Goal: Find specific page/section: Find specific page/section

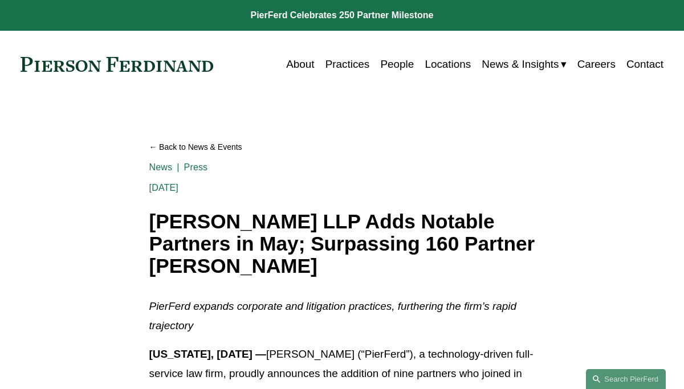
click at [302, 63] on link "About" at bounding box center [300, 65] width 28 height 22
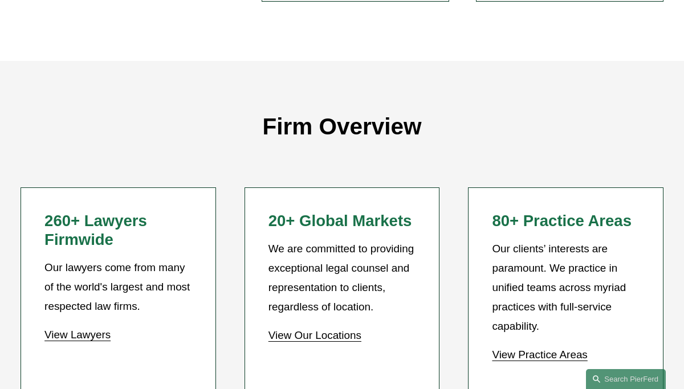
scroll to position [821, 0]
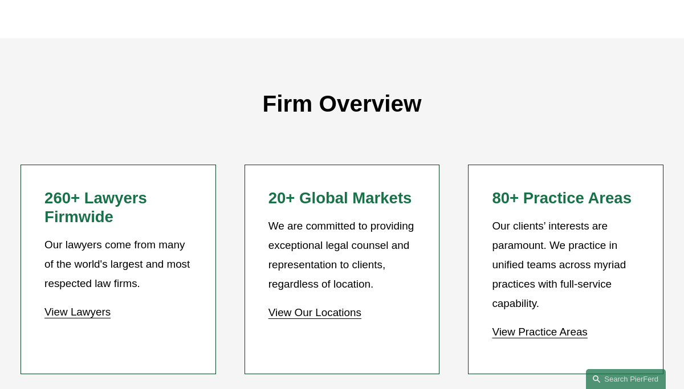
click at [316, 307] on link "View Our Locations" at bounding box center [315, 313] width 93 height 12
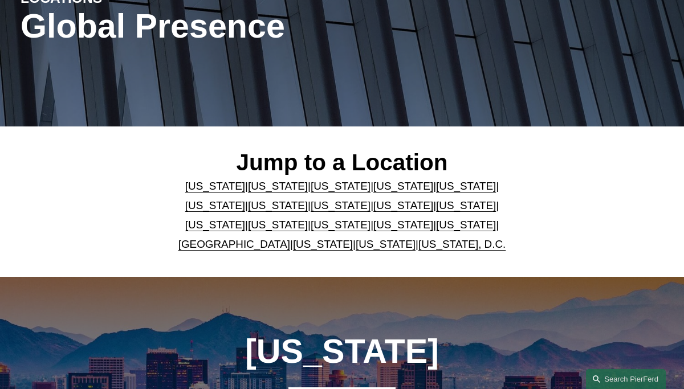
scroll to position [160, 0]
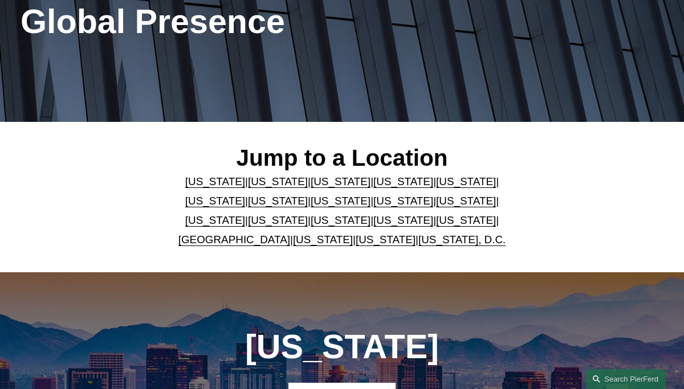
click at [223, 237] on link "United Kingdom" at bounding box center [234, 240] width 112 height 12
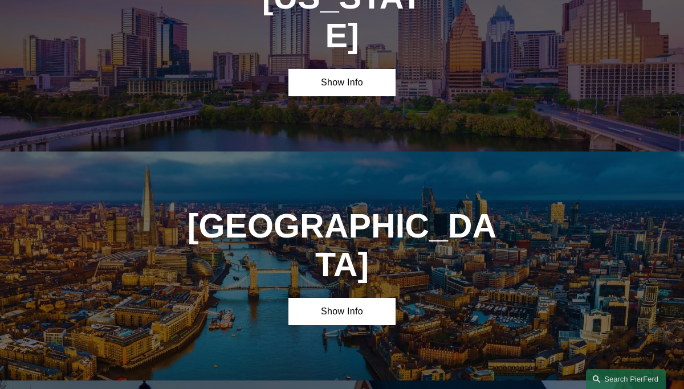
scroll to position [3336, 0]
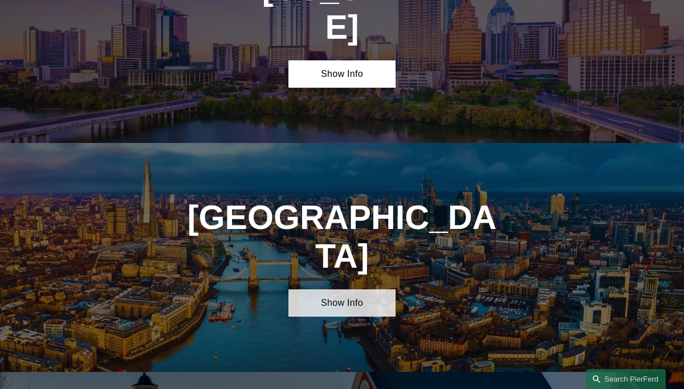
click at [327, 290] on link "Show Info" at bounding box center [342, 304] width 107 height 28
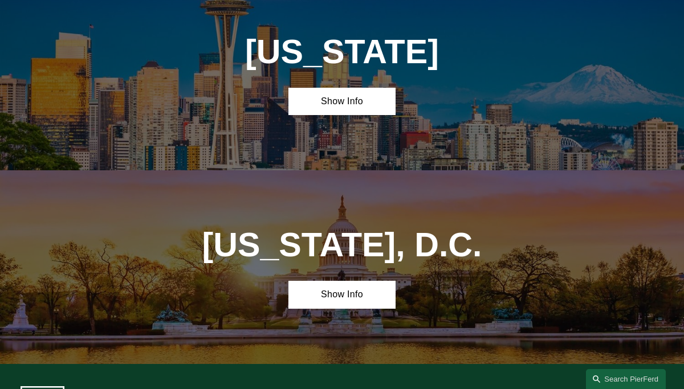
scroll to position [4110, 0]
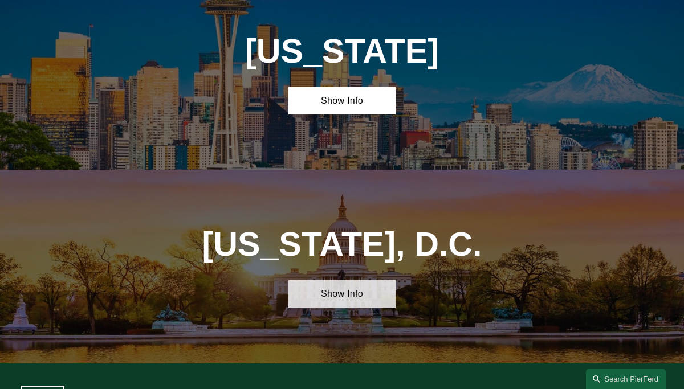
click at [336, 281] on link "Show Info" at bounding box center [342, 295] width 107 height 28
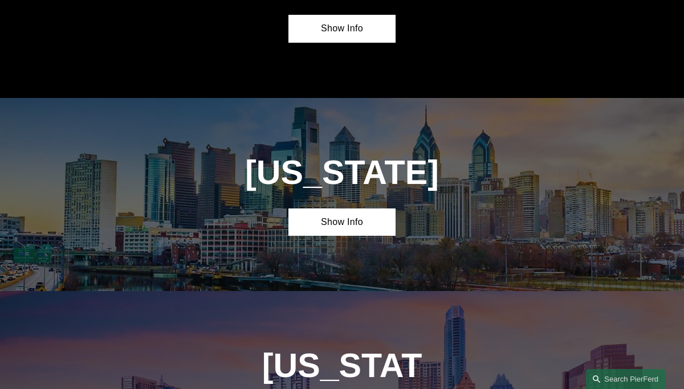
scroll to position [2924, 0]
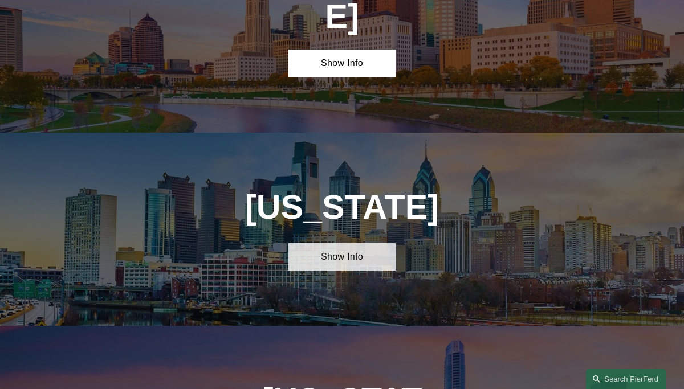
click at [343, 243] on link "Show Info" at bounding box center [342, 257] width 107 height 28
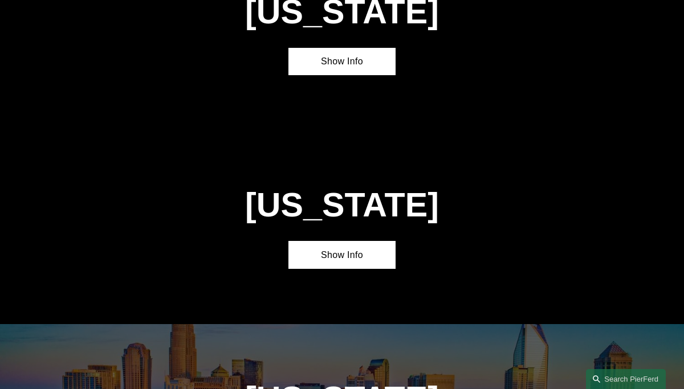
scroll to position [2308, 0]
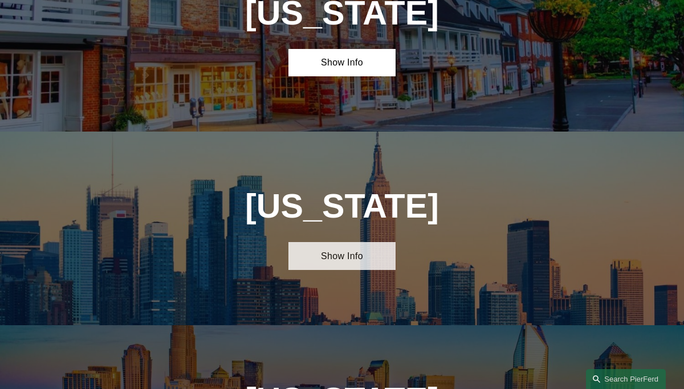
click at [334, 242] on link "Show Info" at bounding box center [342, 256] width 107 height 28
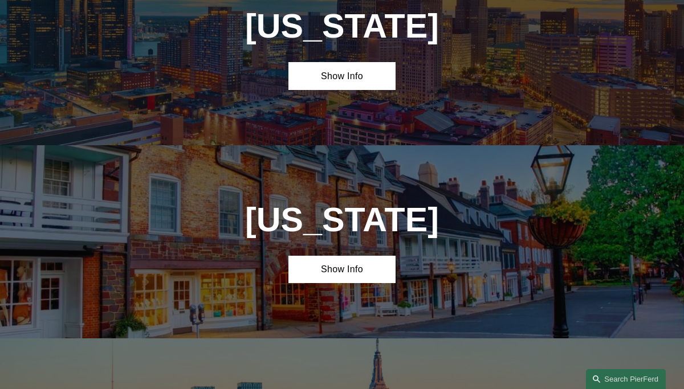
scroll to position [2080, 0]
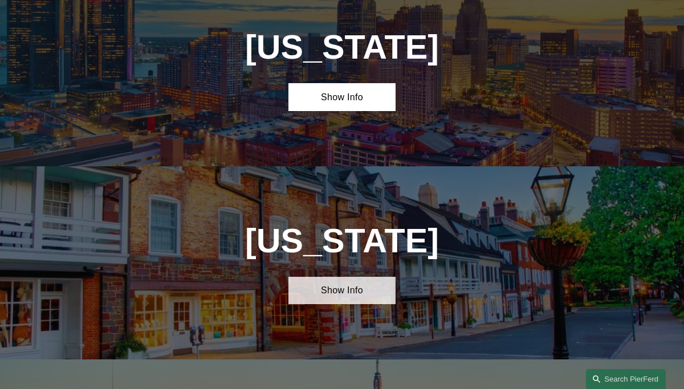
click at [328, 277] on link "Show Info" at bounding box center [342, 291] width 107 height 28
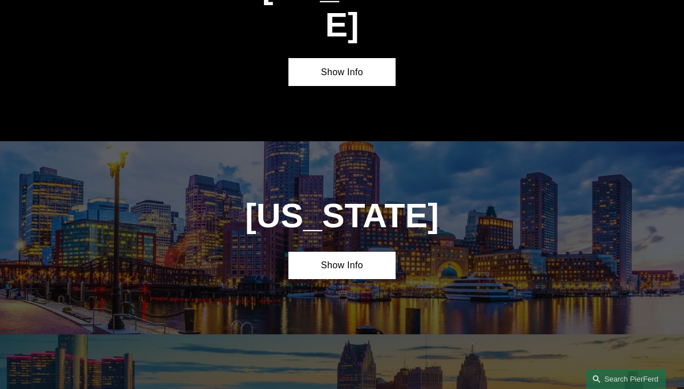
scroll to position [1692, 0]
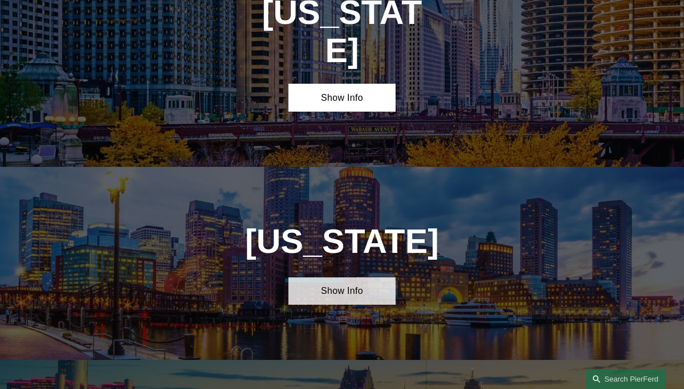
click at [334, 278] on link "Show Info" at bounding box center [342, 292] width 107 height 28
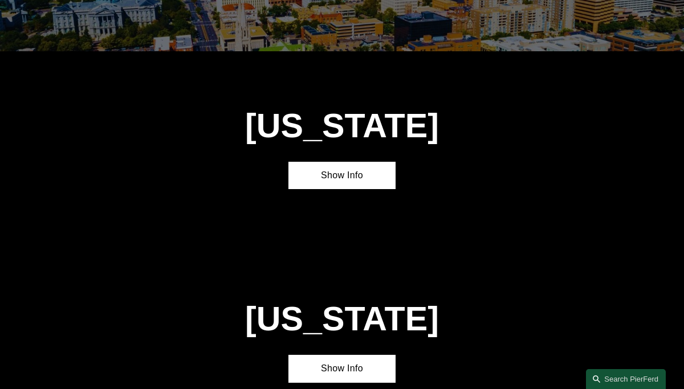
scroll to position [939, 0]
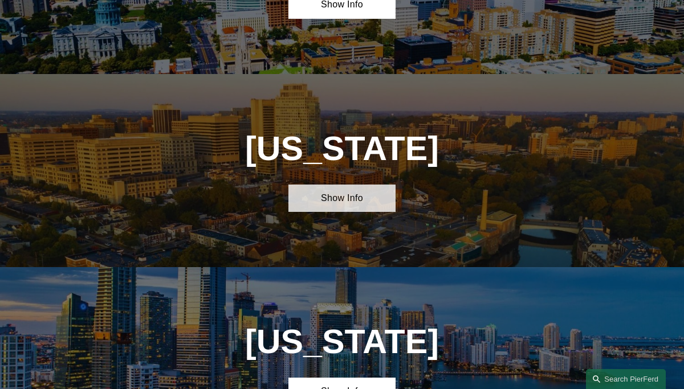
click at [337, 199] on link "Show Info" at bounding box center [342, 199] width 107 height 28
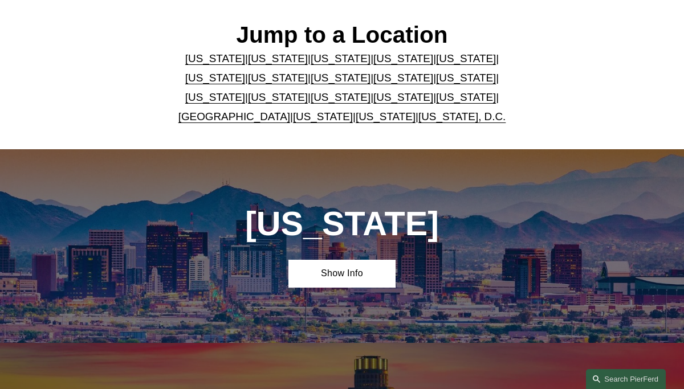
scroll to position [278, 0]
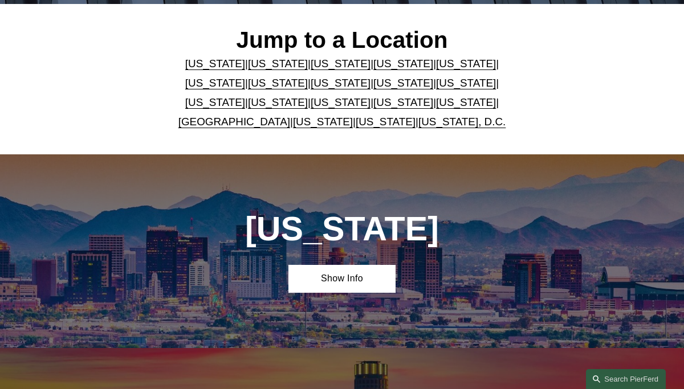
click at [374, 104] on link "Pennsylvania" at bounding box center [404, 102] width 60 height 12
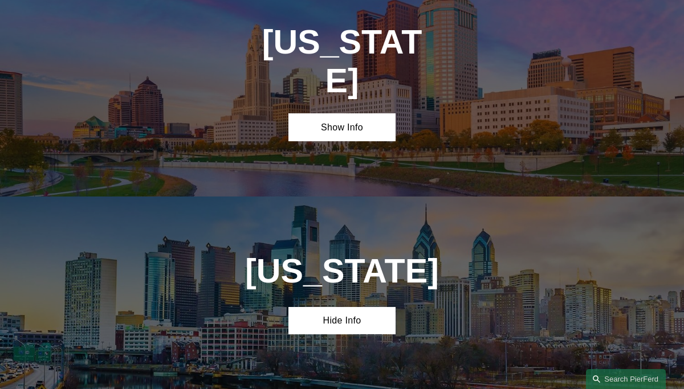
scroll to position [3607, 0]
